Goal: Check status: Check status

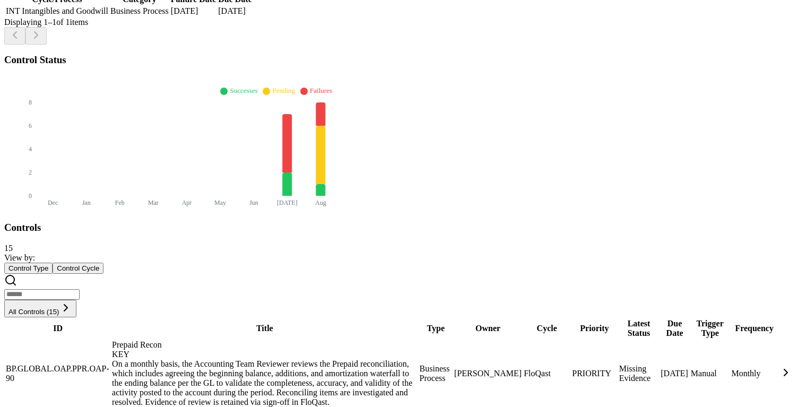
scroll to position [340, 0]
click at [454, 369] on div "[PERSON_NAME]" at bounding box center [487, 374] width 67 height 10
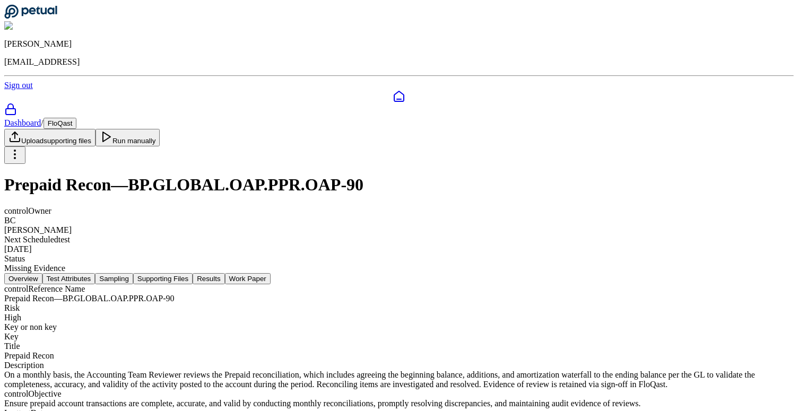
click at [224, 273] on button "Results" at bounding box center [209, 278] width 32 height 11
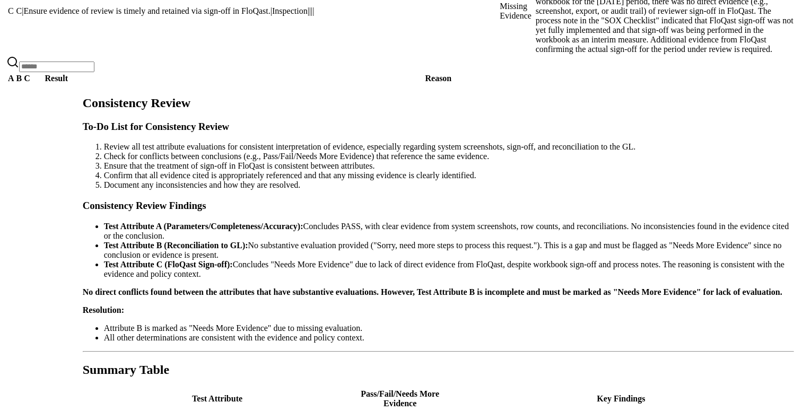
scroll to position [994, 0]
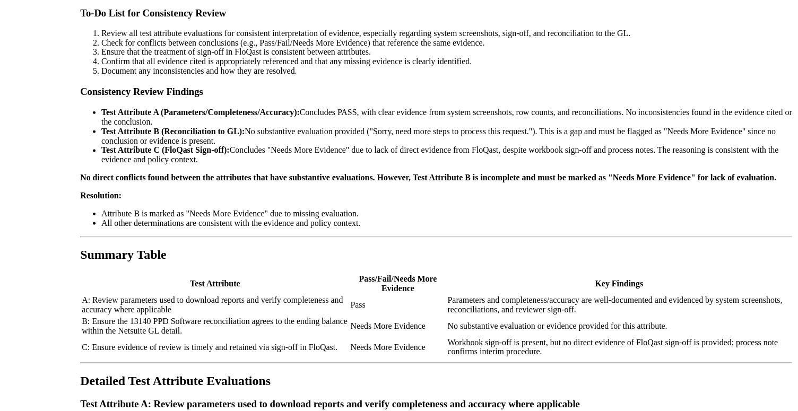
scroll to position [0, 0]
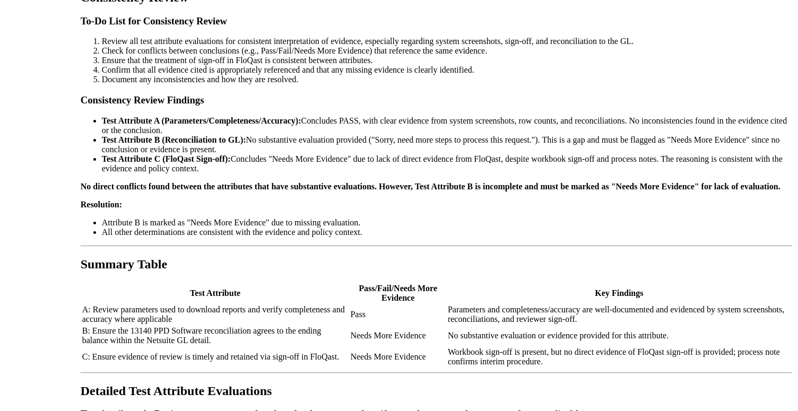
scroll to position [994, 0]
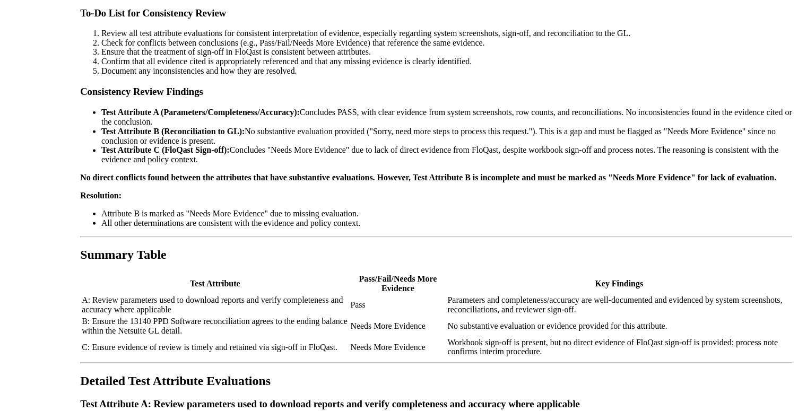
scroll to position [995, 0]
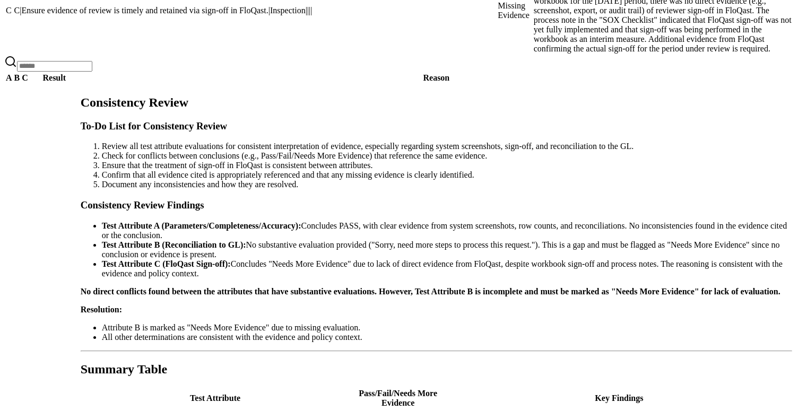
scroll to position [994, 0]
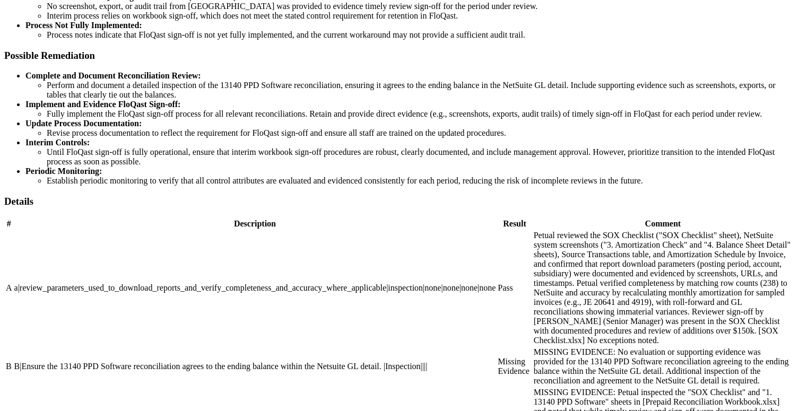
scroll to position [959, 0]
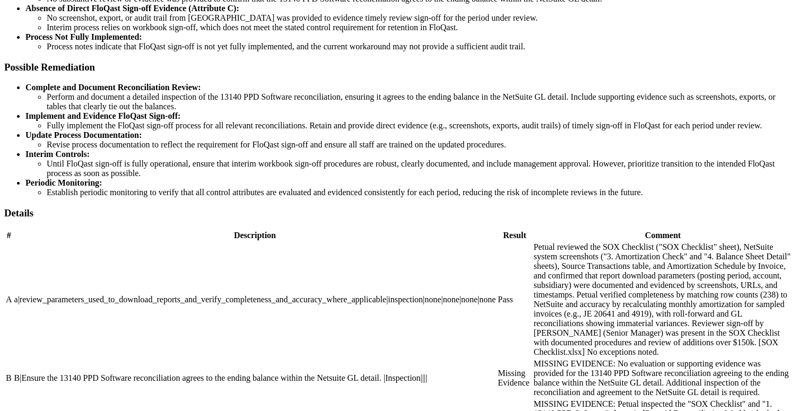
scroll to position [360, 0]
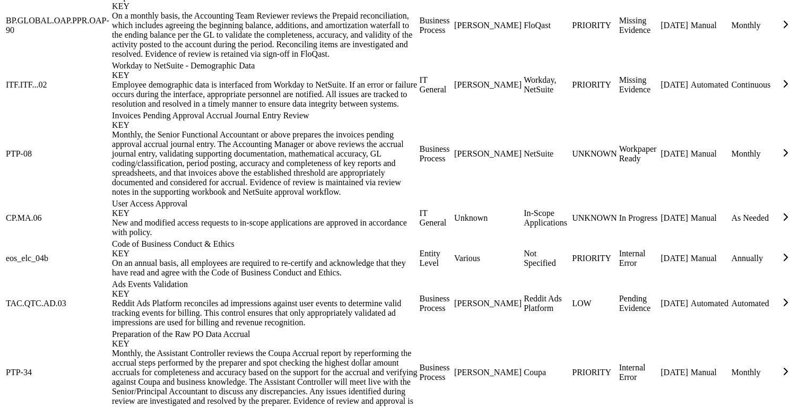
scroll to position [696, 0]
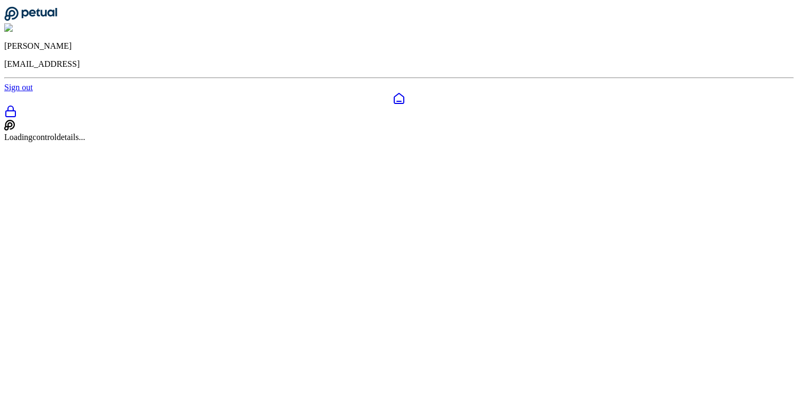
scroll to position [34, 0]
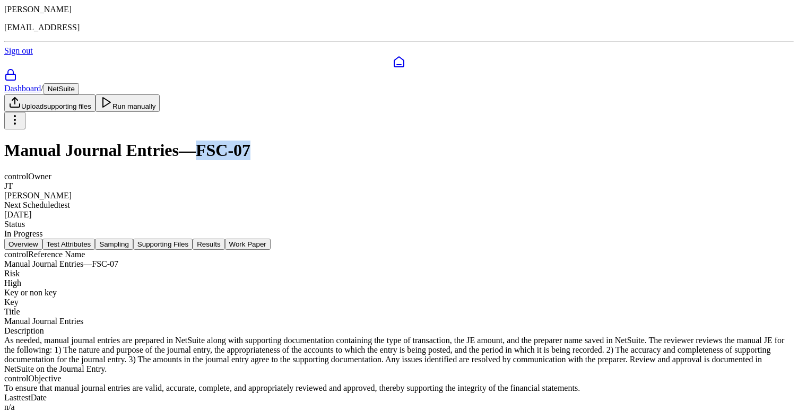
drag, startPoint x: 275, startPoint y: 56, endPoint x: 369, endPoint y: 58, distance: 93.9
click at [369, 141] on h1 "Manual Journal Entries — FSC-07" at bounding box center [398, 151] width 789 height 20
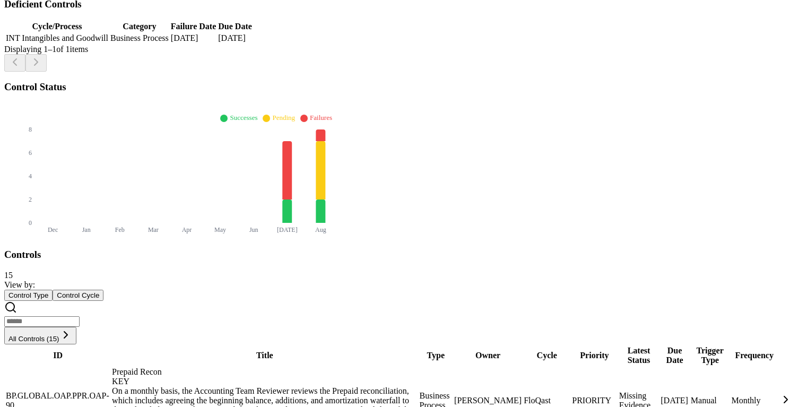
scroll to position [757, 0]
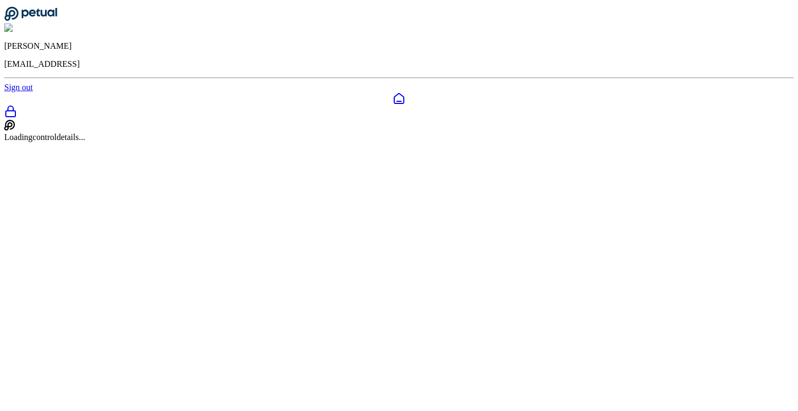
scroll to position [34, 0]
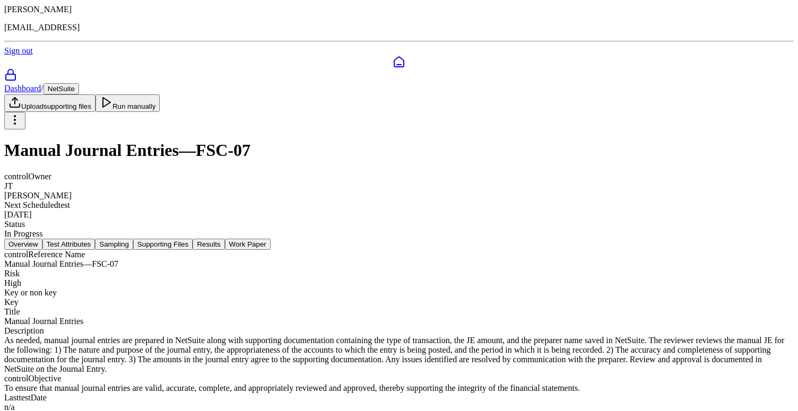
click at [95, 239] on button "Test Attributes" at bounding box center [68, 244] width 53 height 11
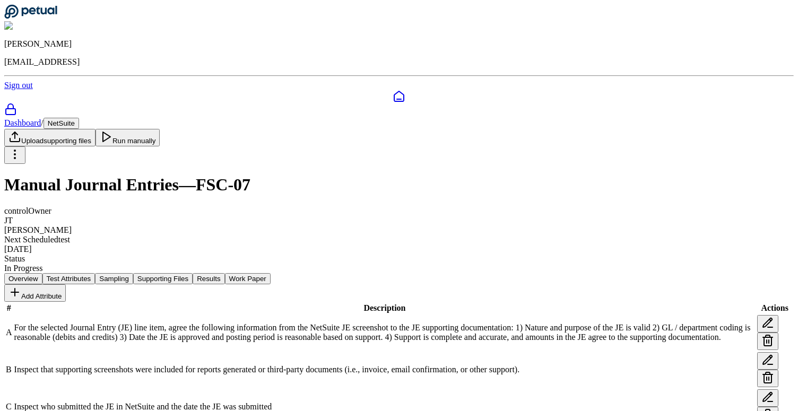
click at [133, 273] on button "Sampling" at bounding box center [114, 278] width 38 height 11
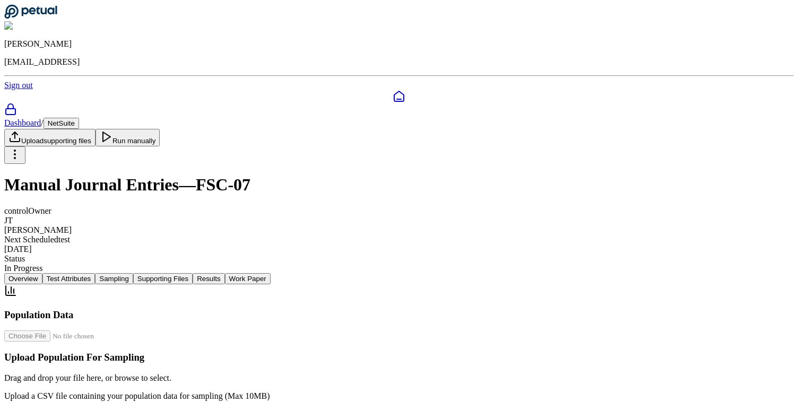
click at [95, 273] on button "Test Attributes" at bounding box center [68, 278] width 53 height 11
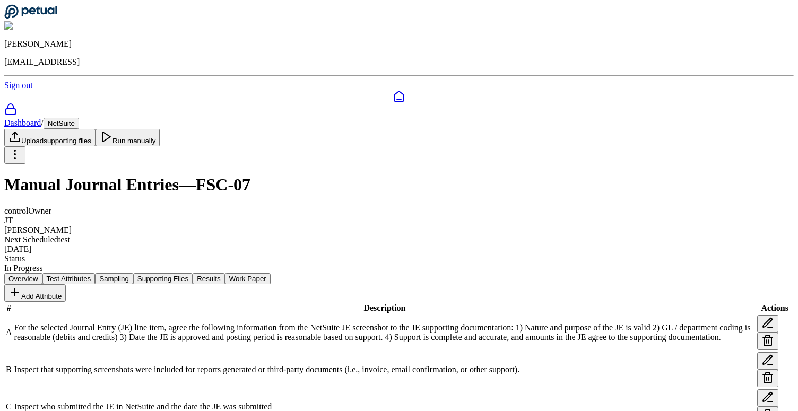
click at [133, 273] on button "Sampling" at bounding box center [114, 278] width 38 height 11
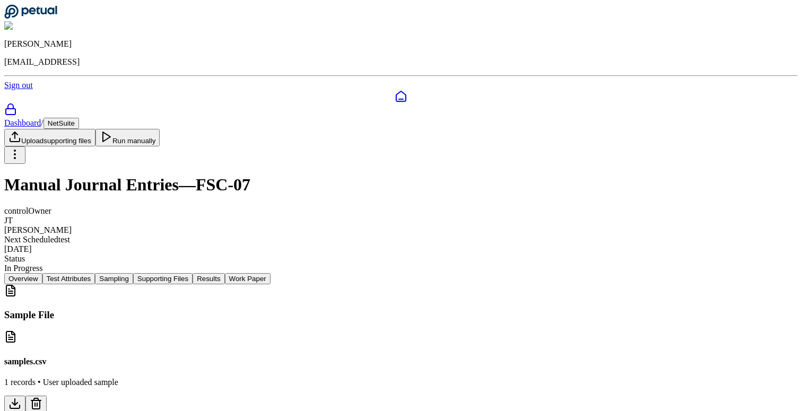
click at [95, 273] on button "Test Attributes" at bounding box center [68, 278] width 53 height 11
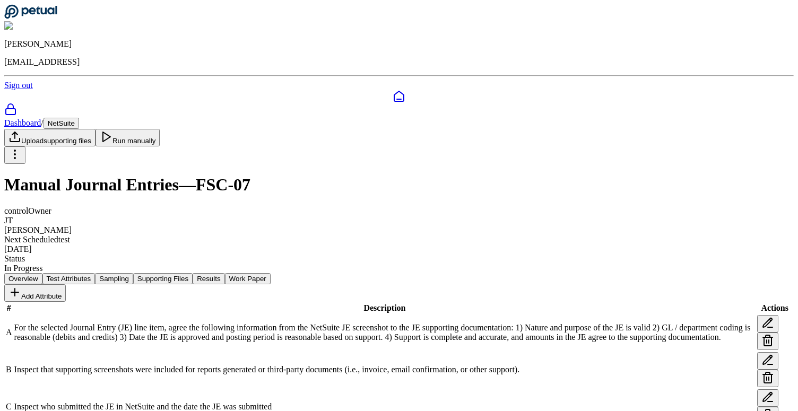
click at [133, 273] on button "Sampling" at bounding box center [114, 278] width 38 height 11
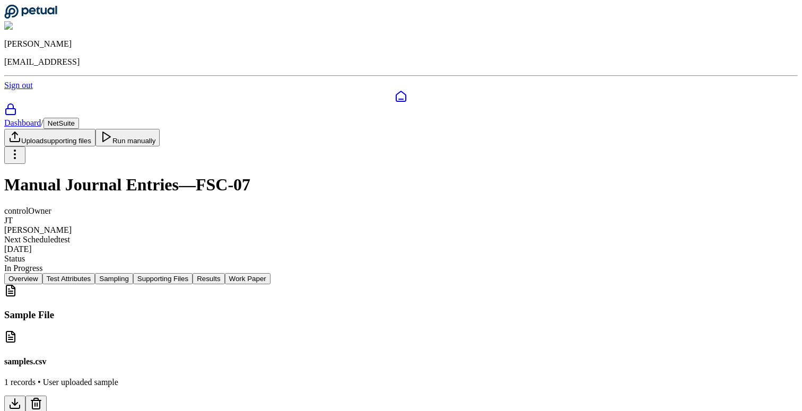
click at [160, 129] on button "Run manually" at bounding box center [127, 138] width 65 height 18
click at [79, 118] on button "NetSuite" at bounding box center [62, 123] width 36 height 11
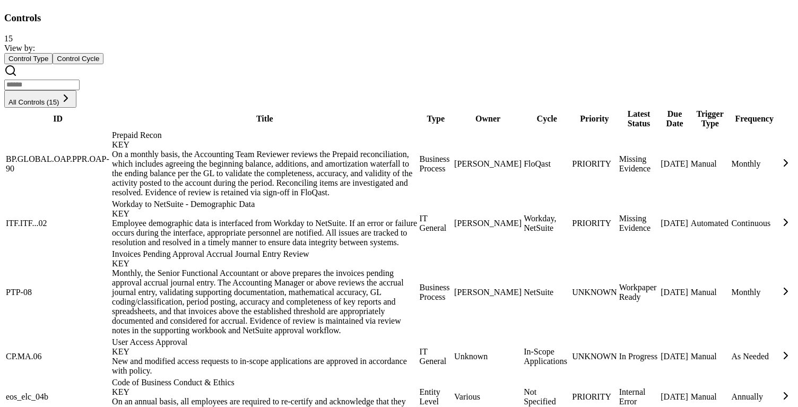
scroll to position [573, 0]
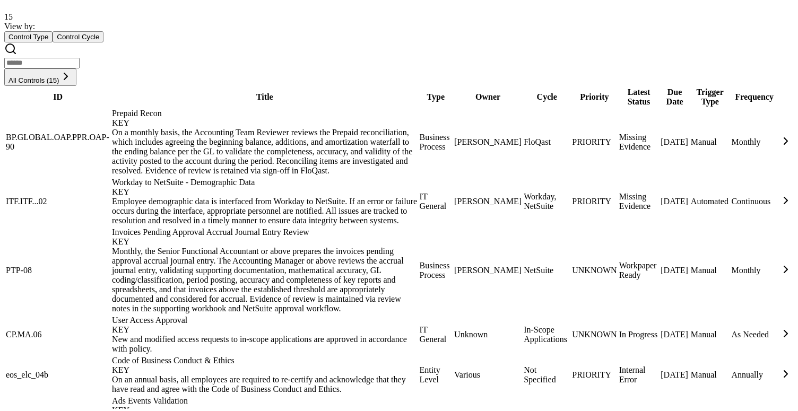
scroll to position [34, 0]
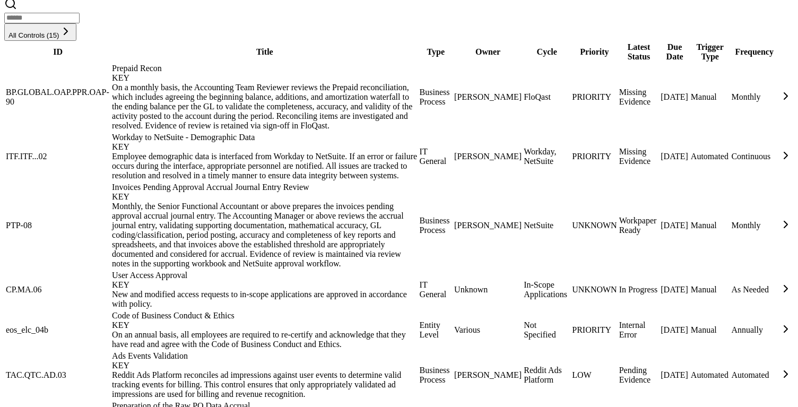
scroll to position [697, 0]
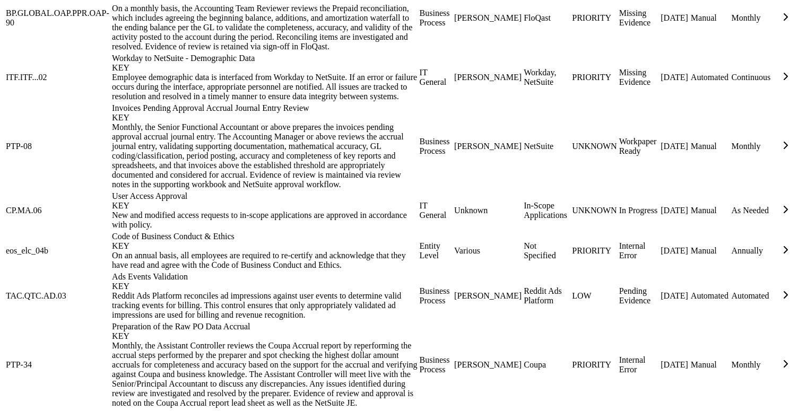
scroll to position [34, 0]
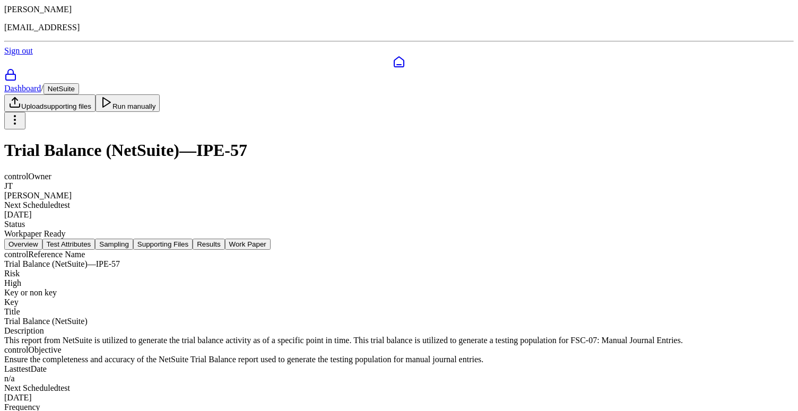
click at [95, 239] on button "Test Attributes" at bounding box center [68, 244] width 53 height 11
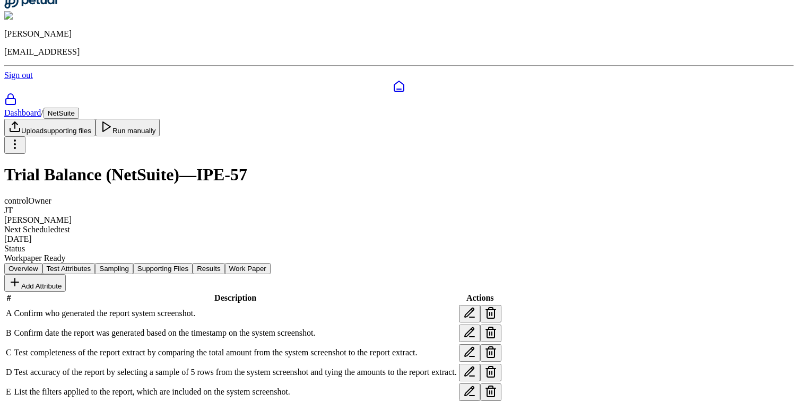
scroll to position [85, 0]
click at [271, 387] on span "List the filters applied to the report, which are included on the system screen…" at bounding box center [152, 391] width 276 height 9
copy tr "List the filters applied to the report, which are included on the system screen…"
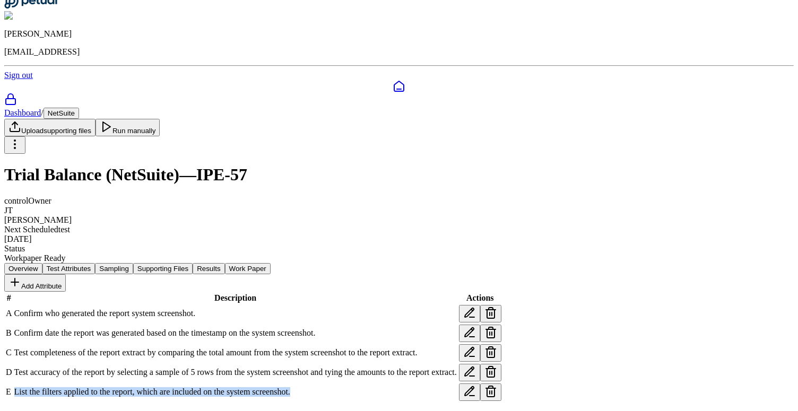
copy tr "List the filters applied to the report, which are included on the system screen…"
click at [282, 387] on span "List the filters applied to the report, which are included on the system screen…" at bounding box center [152, 391] width 276 height 9
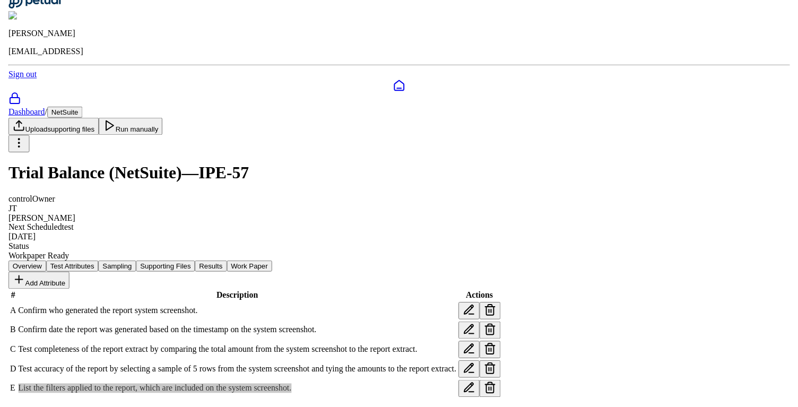
scroll to position [0, 0]
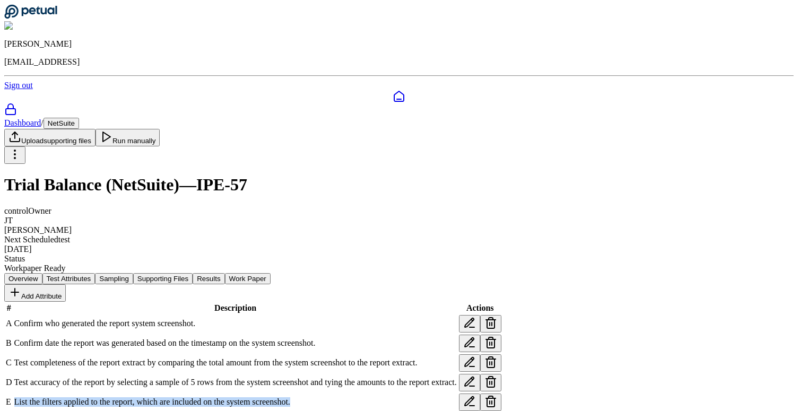
click at [271, 273] on button "Work Paper" at bounding box center [248, 278] width 46 height 11
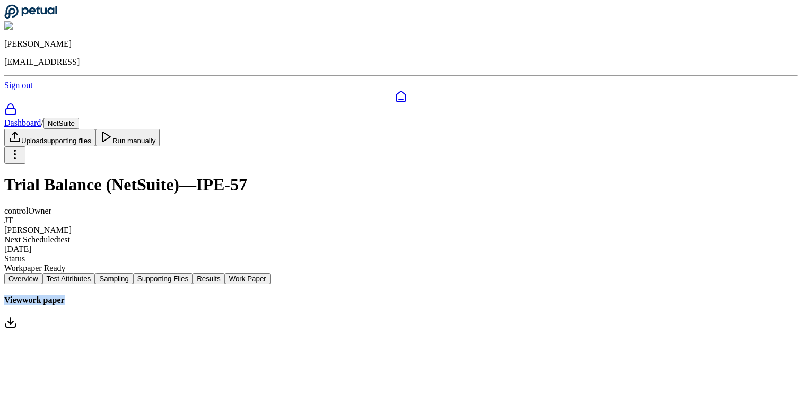
click at [432, 296] on link "View work paper" at bounding box center [401, 314] width 794 height 36
click at [405, 206] on div "control Owner JT Jim Tuite Next Scheduled test 9/29/2025 Status Workpaper Ready" at bounding box center [401, 239] width 794 height 67
click at [79, 118] on button "NetSuite" at bounding box center [62, 123] width 36 height 11
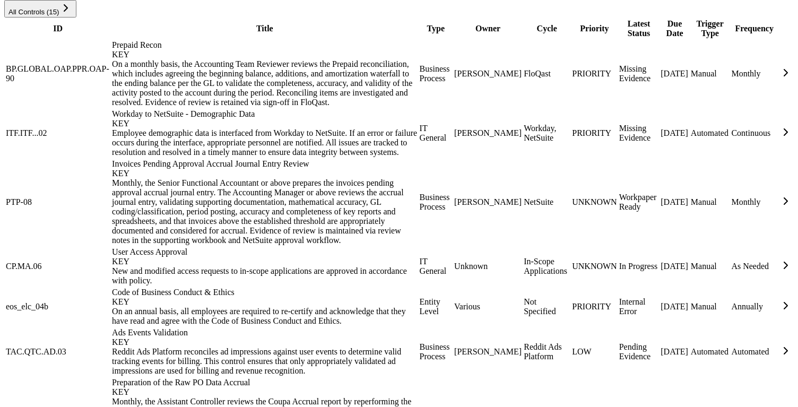
scroll to position [686, 0]
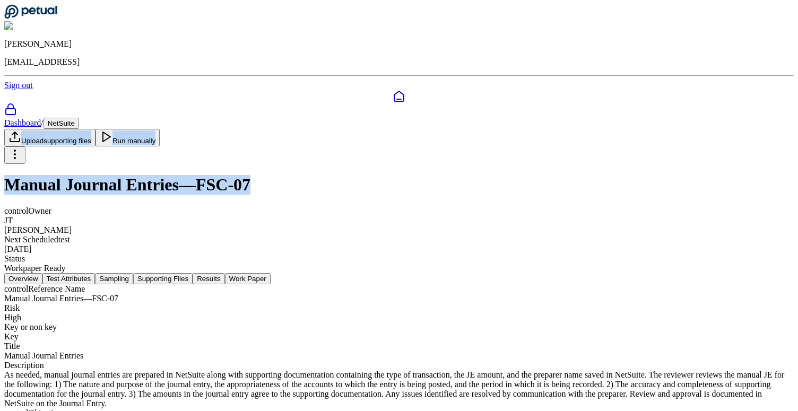
drag, startPoint x: 341, startPoint y: 92, endPoint x: 341, endPoint y: 76, distance: 16.4
click at [341, 118] on div "Dashboard / NetSuite Upload supporting files Run manually Manual Journal Entrie…" at bounding box center [398, 195] width 789 height 155
click at [341, 118] on div "Dashboard / NetSuite Upload supporting files Run manually" at bounding box center [398, 141] width 789 height 46
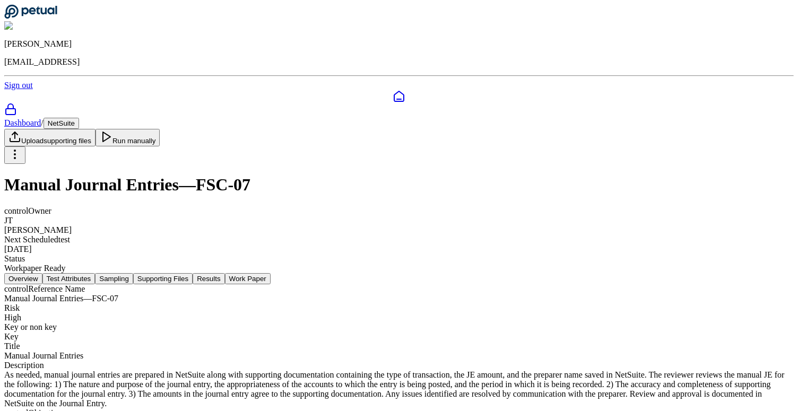
click at [341, 118] on div "Dashboard / NetSuite Upload supporting files Run manually" at bounding box center [398, 141] width 789 height 46
click at [343, 175] on h1 "Manual Journal Entries — FSC-07" at bounding box center [398, 185] width 789 height 20
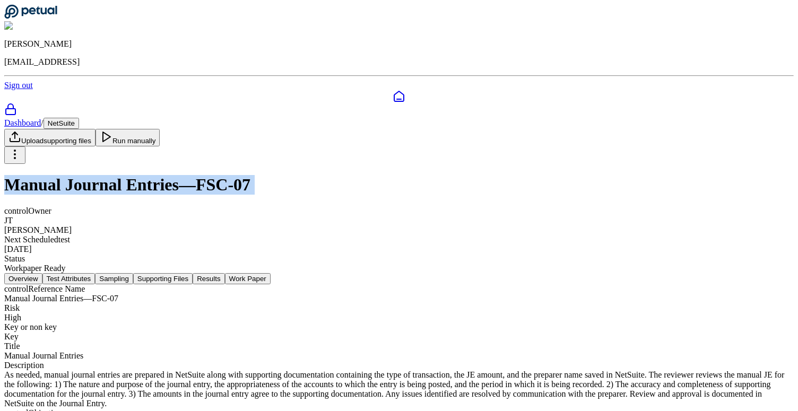
click at [343, 175] on h1 "Manual Journal Entries — FSC-07" at bounding box center [398, 185] width 789 height 20
click at [167, 175] on h1 "Manual Journal Entries — FSC-07" at bounding box center [398, 185] width 789 height 20
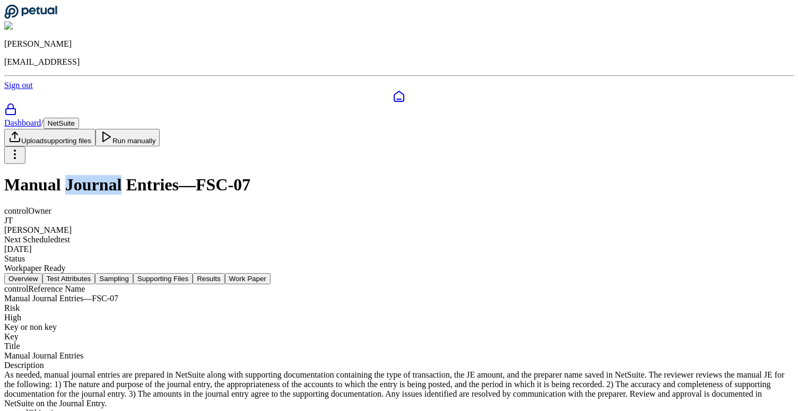
click at [167, 175] on h1 "Manual Journal Entries — FSC-07" at bounding box center [398, 185] width 789 height 20
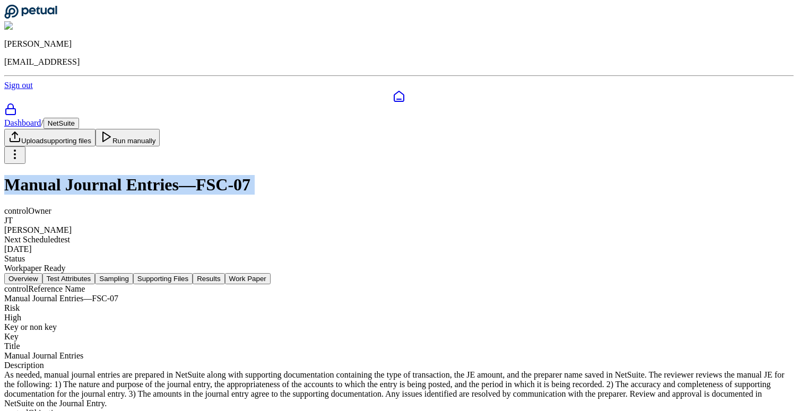
click at [167, 175] on h1 "Manual Journal Entries — FSC-07" at bounding box center [398, 185] width 789 height 20
click at [244, 175] on h1 "Manual Journal Entries — FSC-07" at bounding box center [398, 185] width 789 height 20
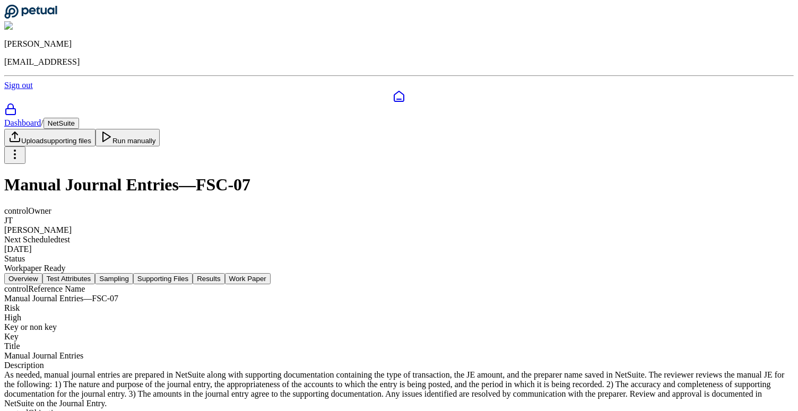
click at [407, 175] on h1 "Manual Journal Entries — FSC-07" at bounding box center [398, 185] width 789 height 20
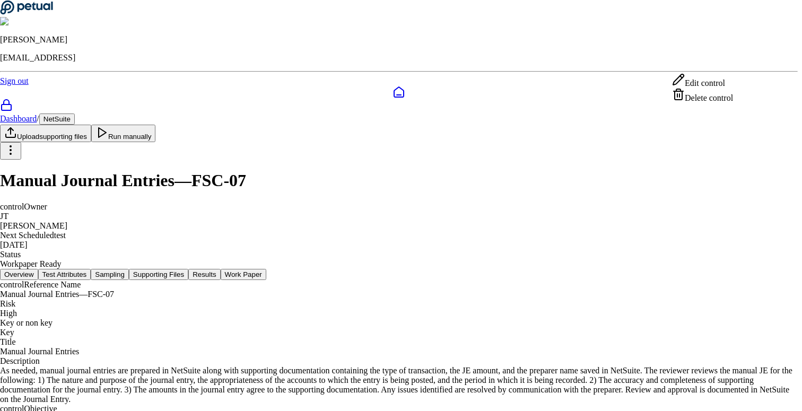
click at [739, 67] on html "Snir Kodesh snir@petual.ai Sign out Dashboard / NetSuite Upload supporting file…" at bounding box center [401, 254] width 802 height 508
click at [501, 174] on html "Snir Kodesh snir@petual.ai Sign out Dashboard / NetSuite Upload supporting file…" at bounding box center [399, 254] width 798 height 508
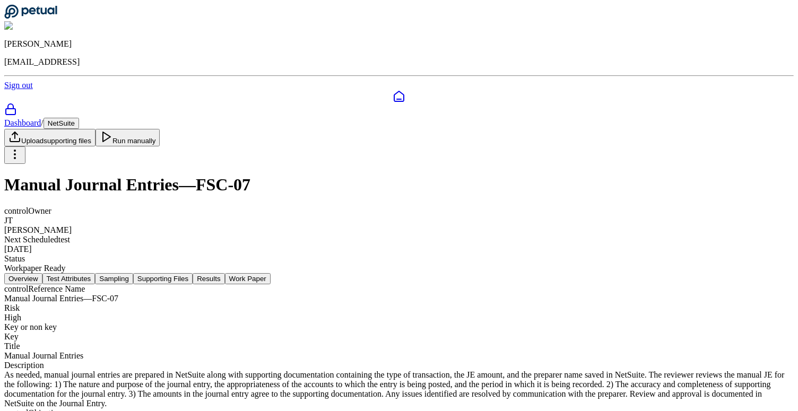
click at [271, 273] on button "Work Paper" at bounding box center [248, 278] width 46 height 11
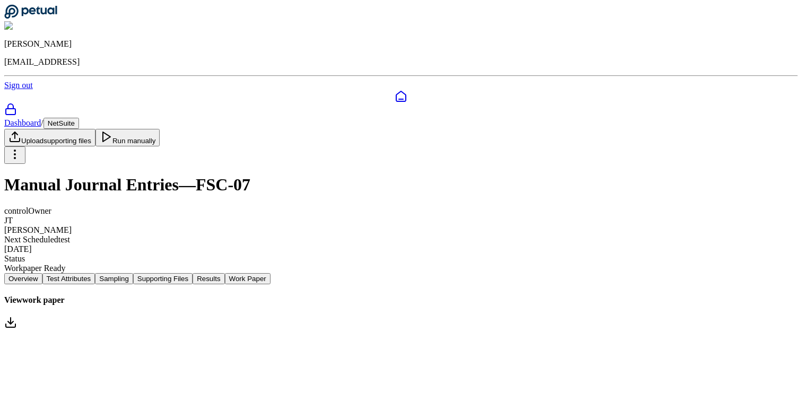
click at [434, 296] on link "View work paper" at bounding box center [401, 314] width 794 height 36
click at [281, 118] on div "Dashboard / NetSuite Upload supporting files Run manually" at bounding box center [401, 141] width 794 height 46
click at [41, 118] on link "Dashboard" at bounding box center [22, 122] width 37 height 9
